Goal: Task Accomplishment & Management: Use online tool/utility

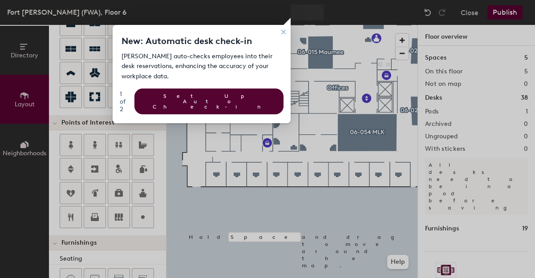
click at [337, 90] on div at bounding box center [430, 139] width 212 height 278
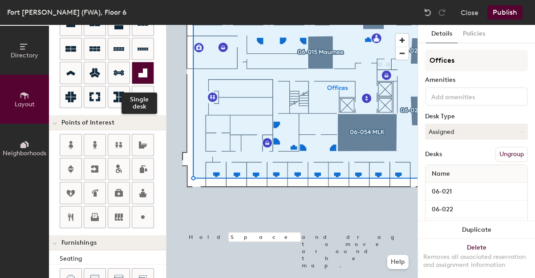
click at [149, 73] on div at bounding box center [142, 72] width 21 height 21
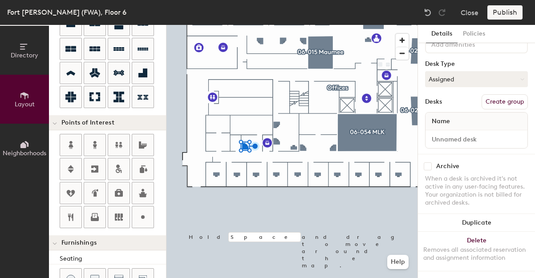
scroll to position [61, 0]
click at [509, 95] on button "Create group" at bounding box center [505, 101] width 46 height 15
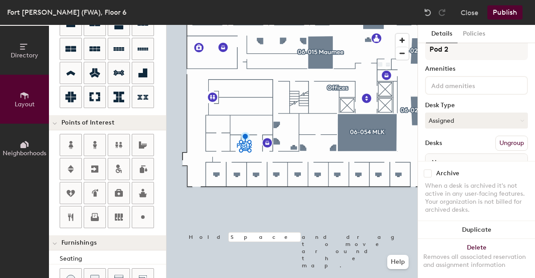
scroll to position [0, 0]
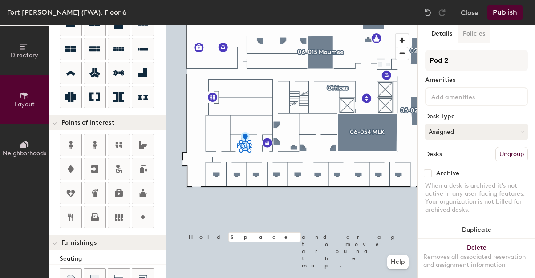
click at [480, 35] on button "Policies" at bounding box center [474, 34] width 33 height 18
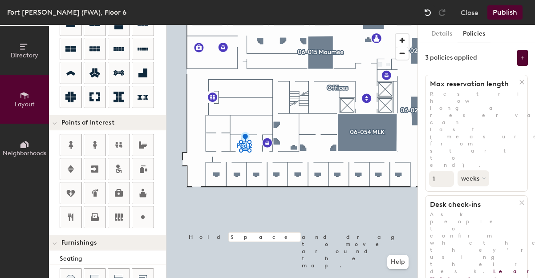
click at [429, 11] on img at bounding box center [427, 12] width 9 height 9
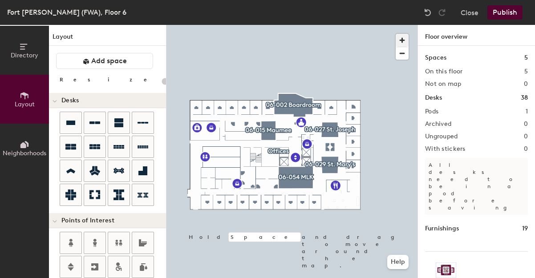
click at [401, 39] on span "button" at bounding box center [402, 40] width 13 height 13
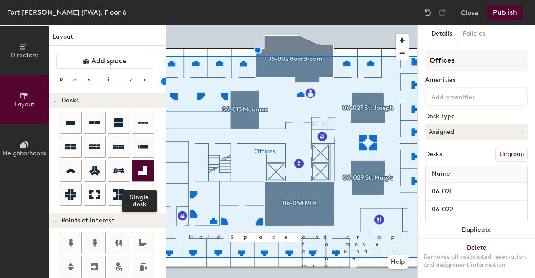
click at [145, 170] on icon at bounding box center [142, 171] width 9 height 9
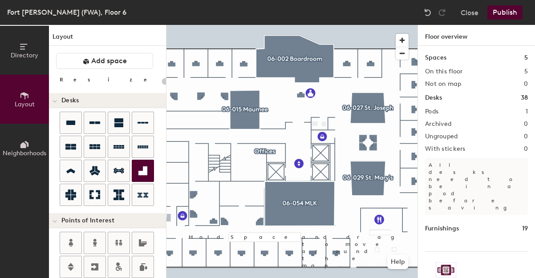
click at [168, 220] on div "Directory Layout Neighborhoods Layout Add space Resize Desks Points of Interest…" at bounding box center [267, 151] width 535 height 253
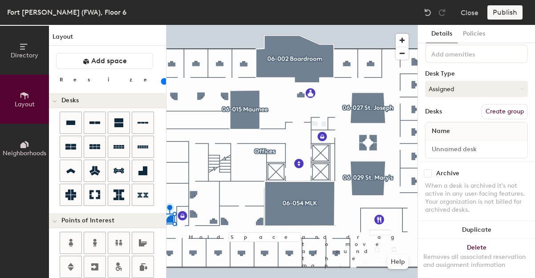
scroll to position [61, 0]
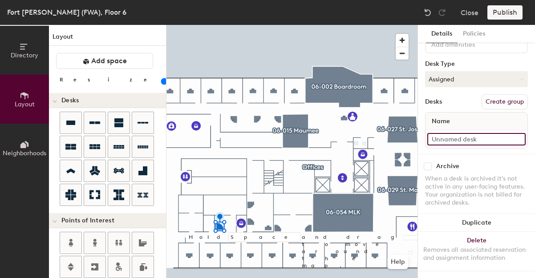
click at [458, 133] on input at bounding box center [477, 139] width 98 height 12
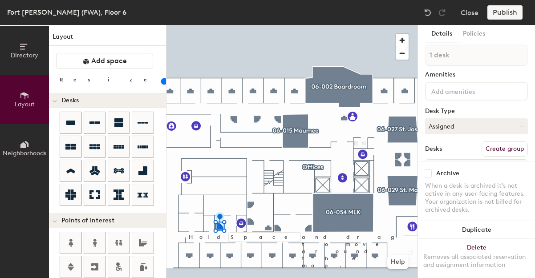
scroll to position [0, 0]
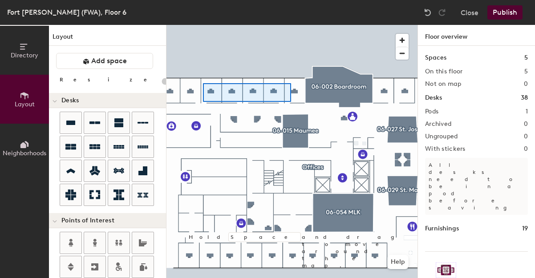
type input "100"
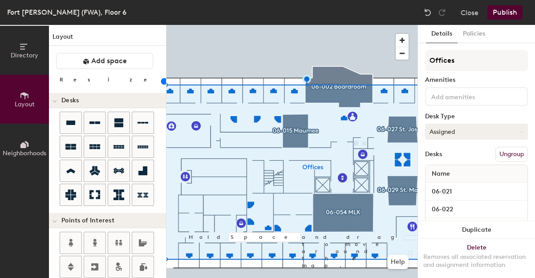
click at [520, 130] on icon at bounding box center [522, 132] width 4 height 4
click at [216, 228] on div "Directory Layout Neighborhoods Layout Add space Resize Desks Points of Interest…" at bounding box center [267, 151] width 535 height 253
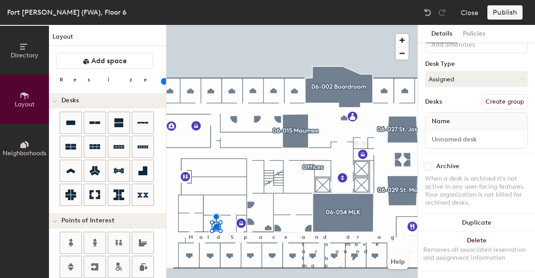
scroll to position [60, 0]
click at [510, 71] on button "Assigned" at bounding box center [476, 79] width 103 height 16
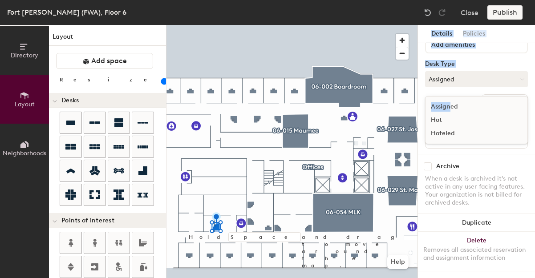
click at [449, 100] on div "Assigned" at bounding box center [470, 106] width 89 height 13
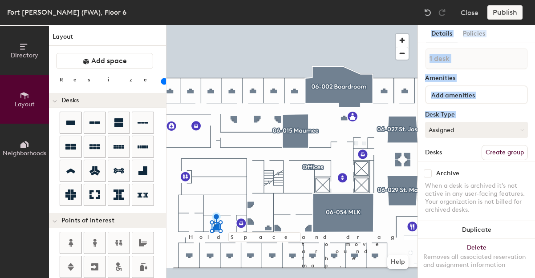
scroll to position [0, 0]
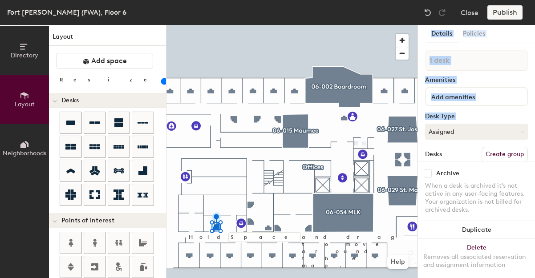
click at [499, 111] on div "1 desk Amenities Desk Type Assigned Desks Create group Name" at bounding box center [476, 128] width 103 height 157
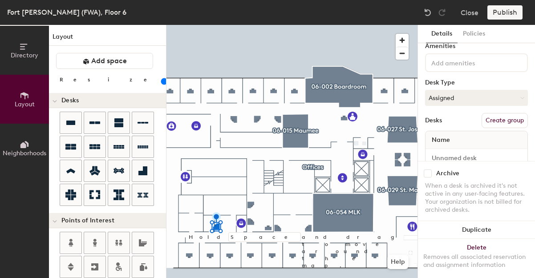
scroll to position [61, 0]
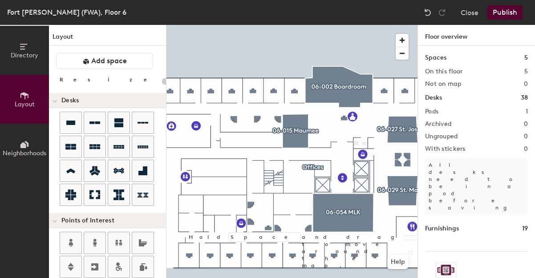
type input "20"
